Goal: Information Seeking & Learning: Understand process/instructions

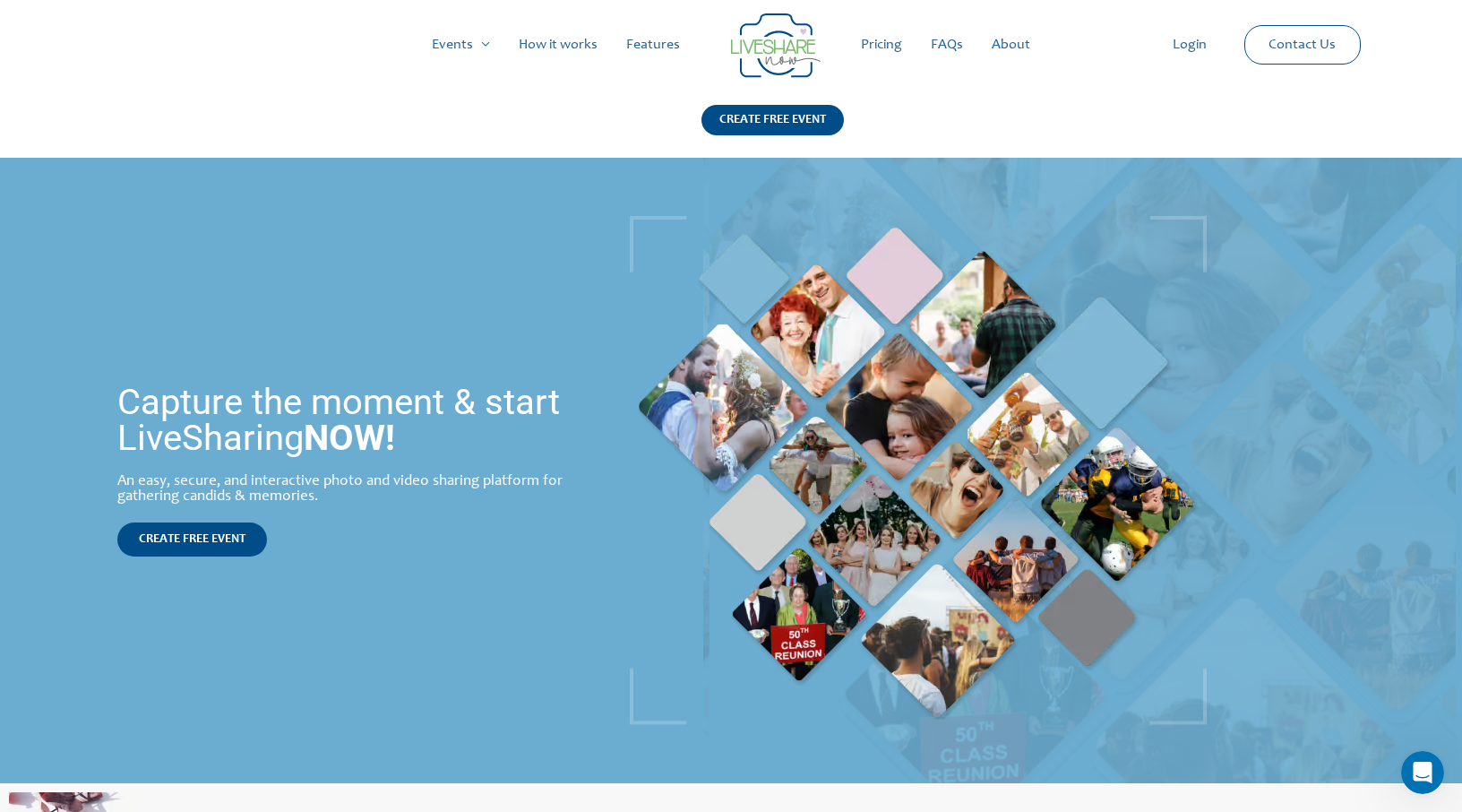
click at [886, 44] on link "Pricing" at bounding box center [881, 44] width 70 height 57
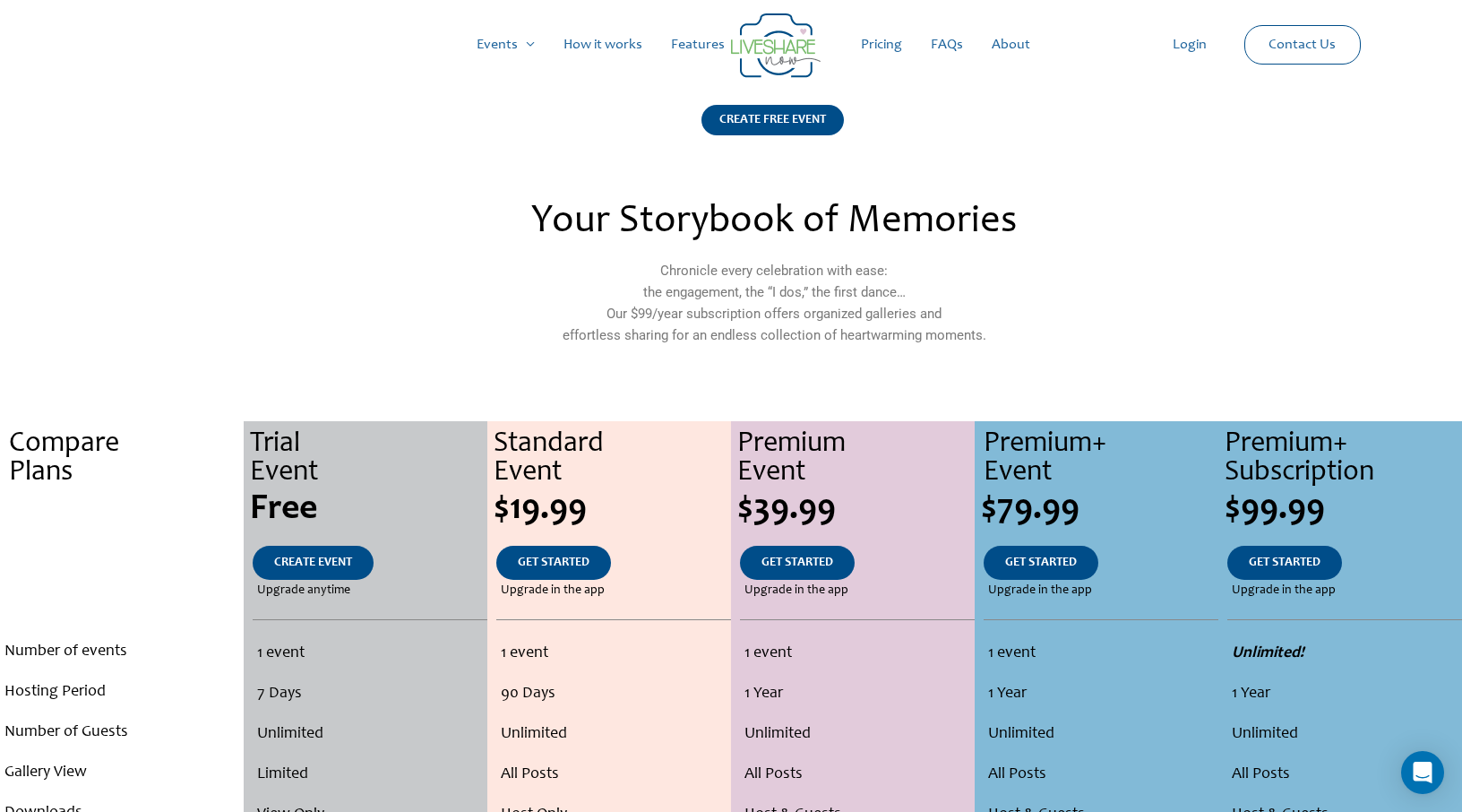
click at [1018, 37] on link "About" at bounding box center [1011, 44] width 67 height 57
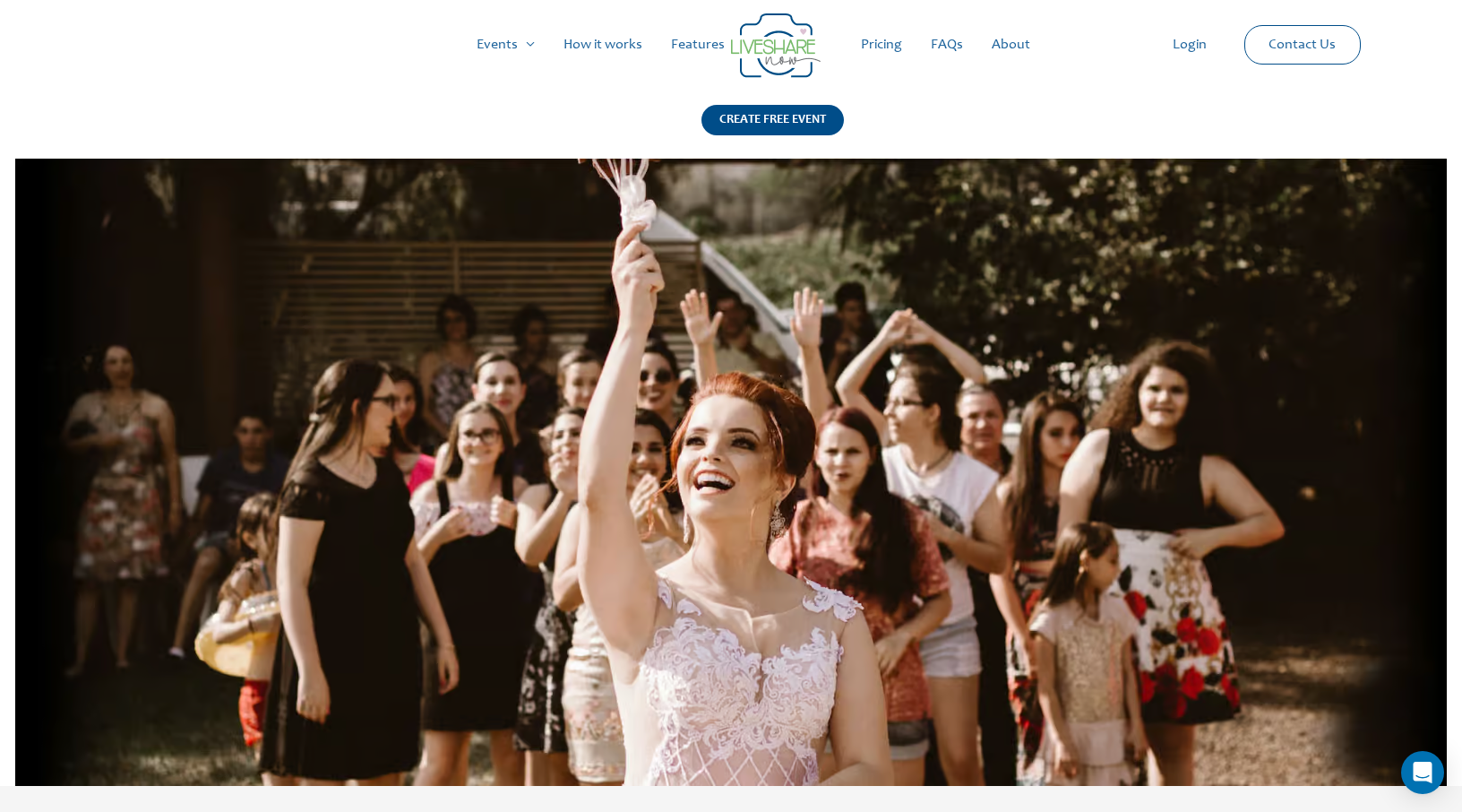
click at [598, 41] on link "How it works" at bounding box center [602, 44] width 108 height 57
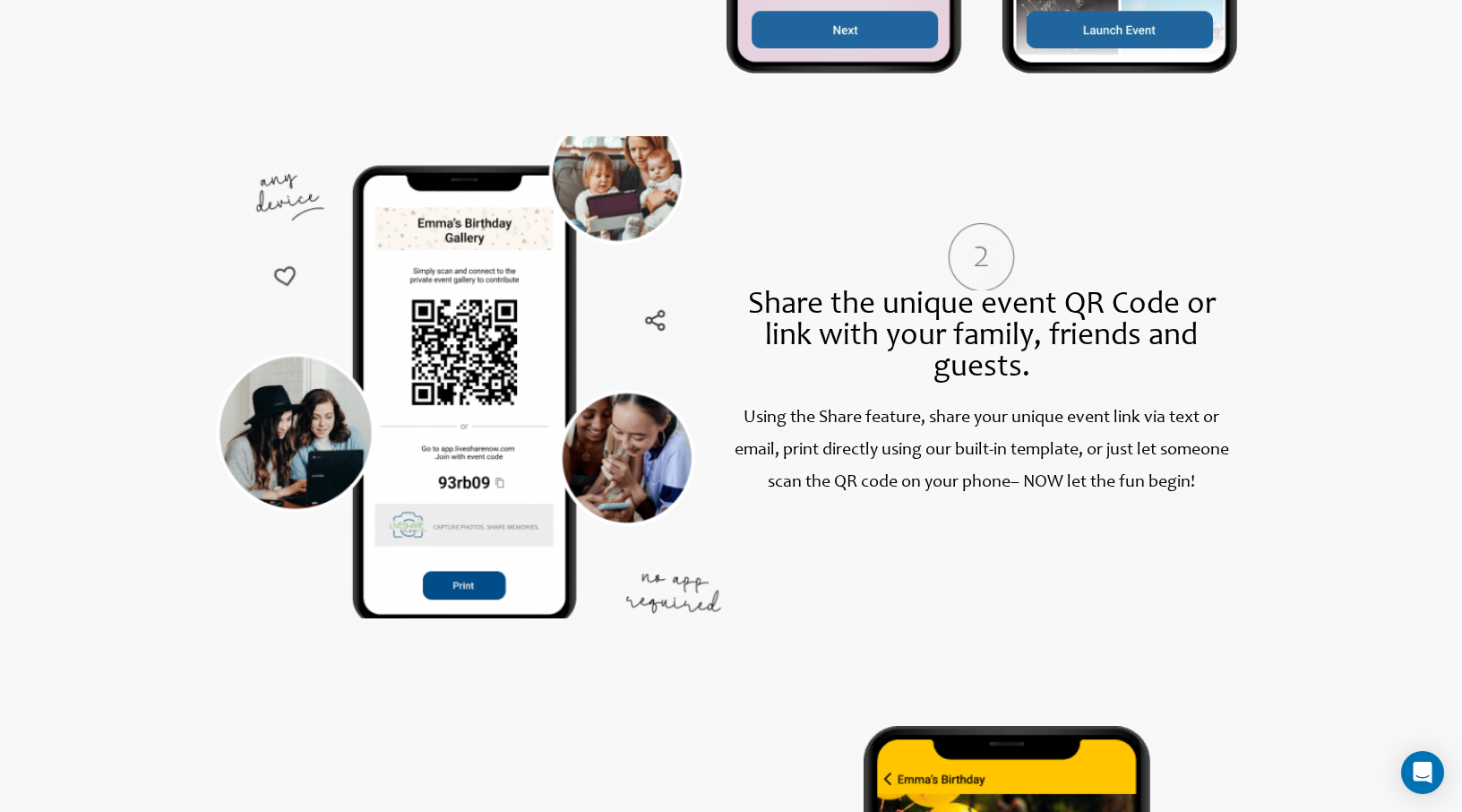
scroll to position [1215, 0]
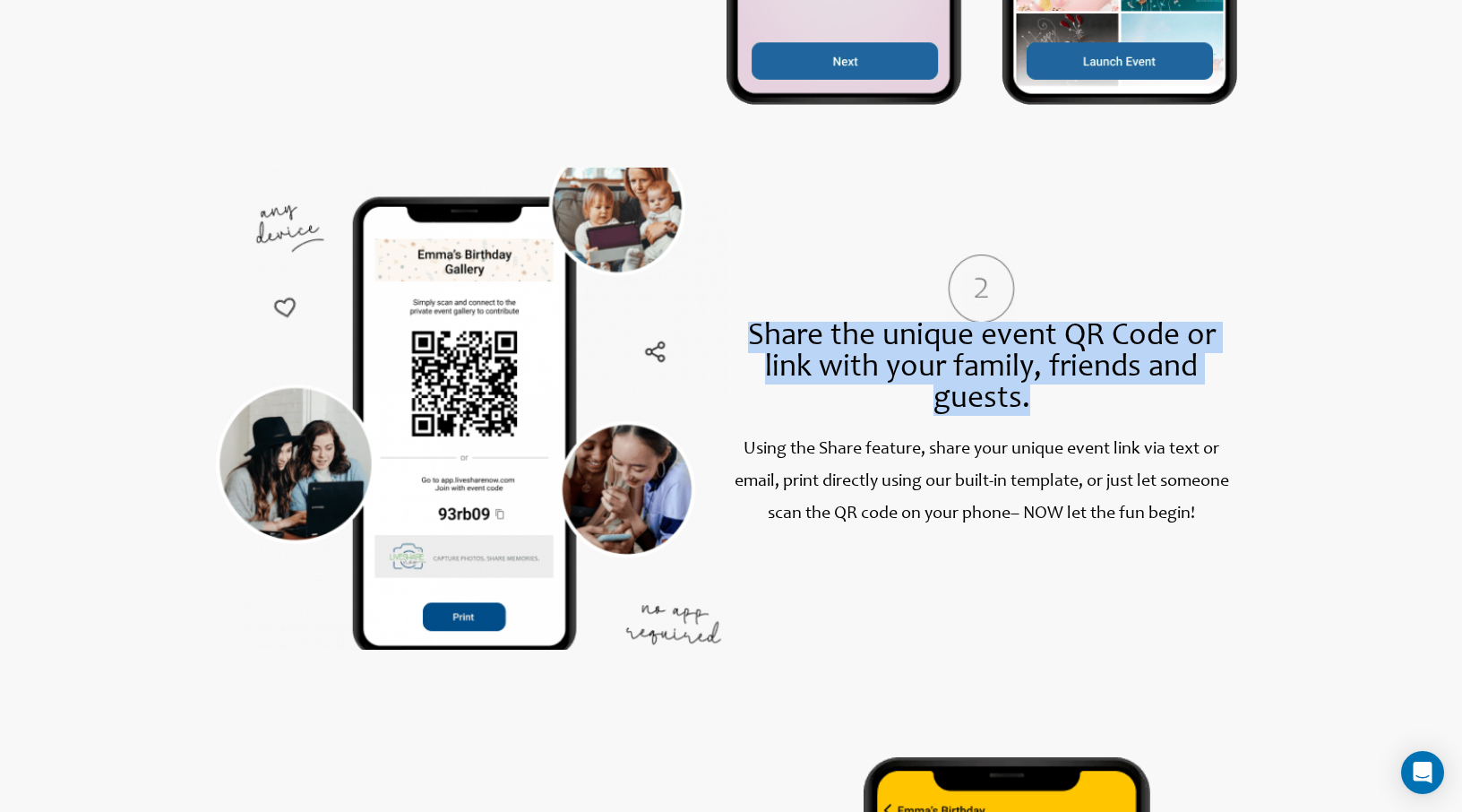
drag, startPoint x: 755, startPoint y: 331, endPoint x: 1077, endPoint y: 391, distance: 327.5
click at [1077, 391] on div "Share the unique event QR Code or link with your family, friends and guests." at bounding box center [982, 368] width 510 height 94
copy div "Share the unique event QR Code or link with your family, friends and guests."
